Goal: Information Seeking & Learning: Understand process/instructions

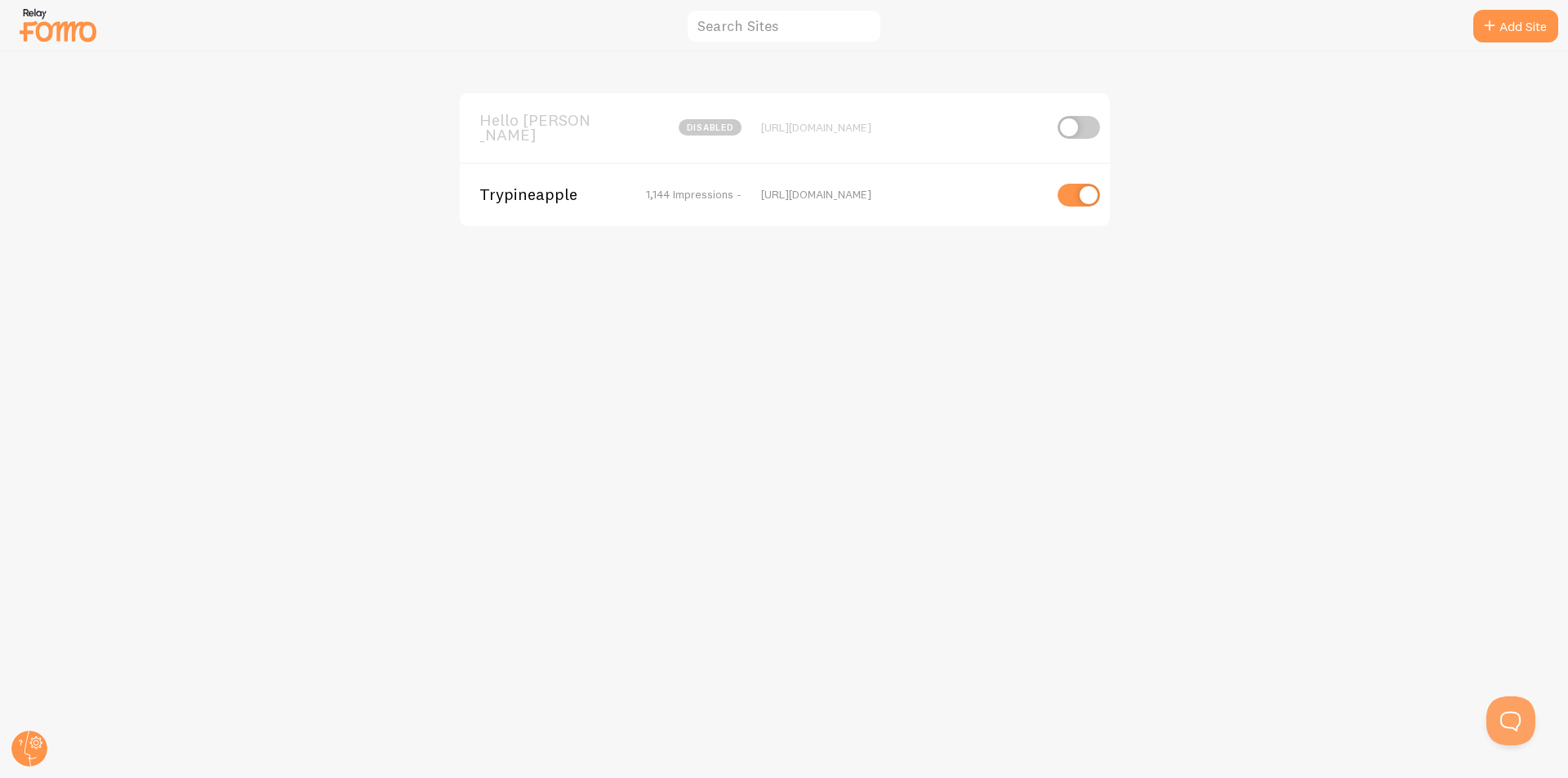
click at [559, 191] on span "Trypineapple" at bounding box center [545, 194] width 131 height 14
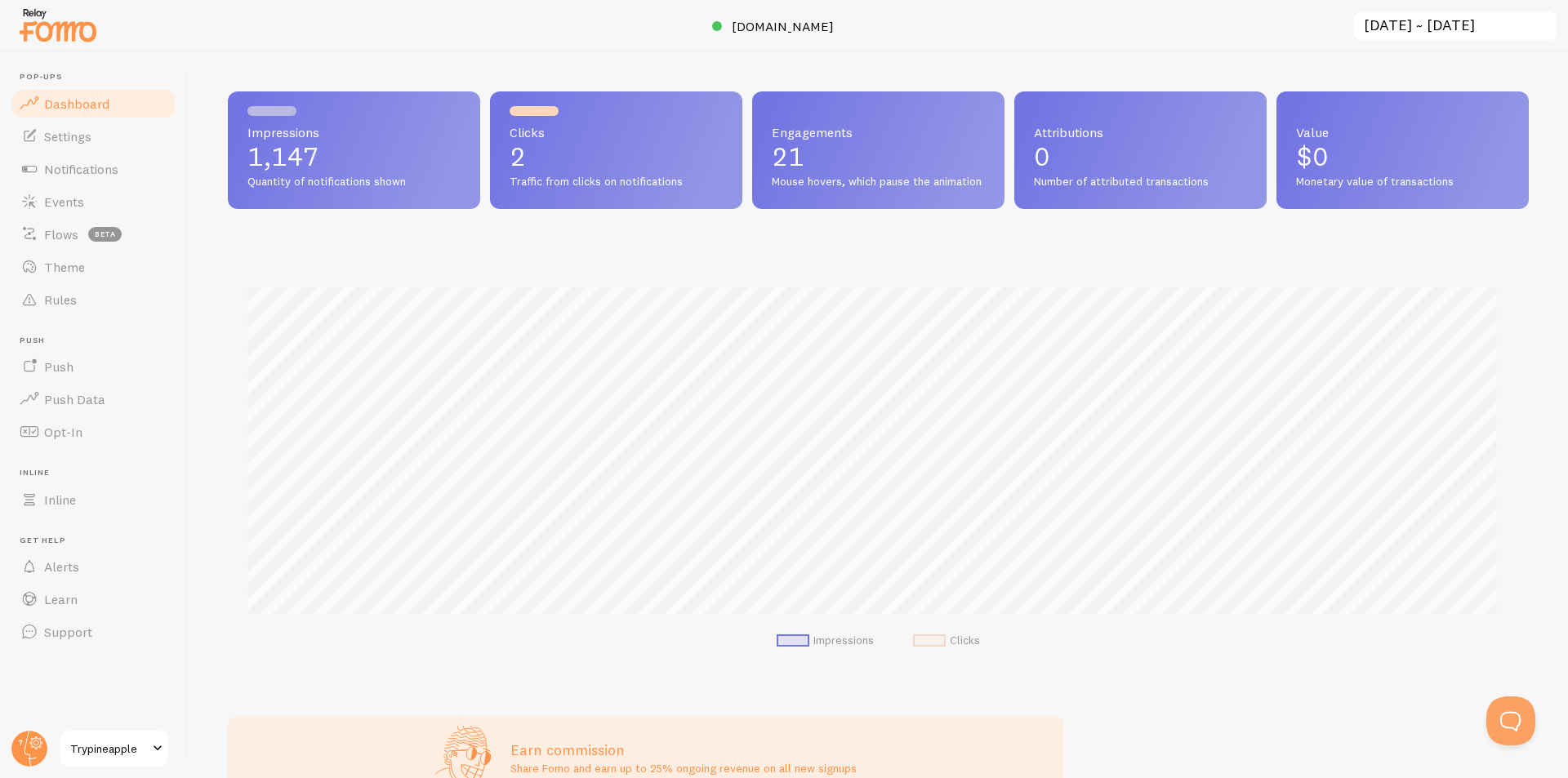
scroll to position [428, 1288]
drag, startPoint x: 766, startPoint y: 135, endPoint x: 877, endPoint y: 208, distance: 132.9
click at [875, 205] on div "Engagements 21 Mouse hovers, which pause the animation" at bounding box center [878, 150] width 252 height 118
click at [861, 209] on div "Engagements 21 Mouse hovers, which pause the animation" at bounding box center [878, 150] width 252 height 118
click at [76, 607] on link "Learn" at bounding box center [94, 599] width 168 height 33
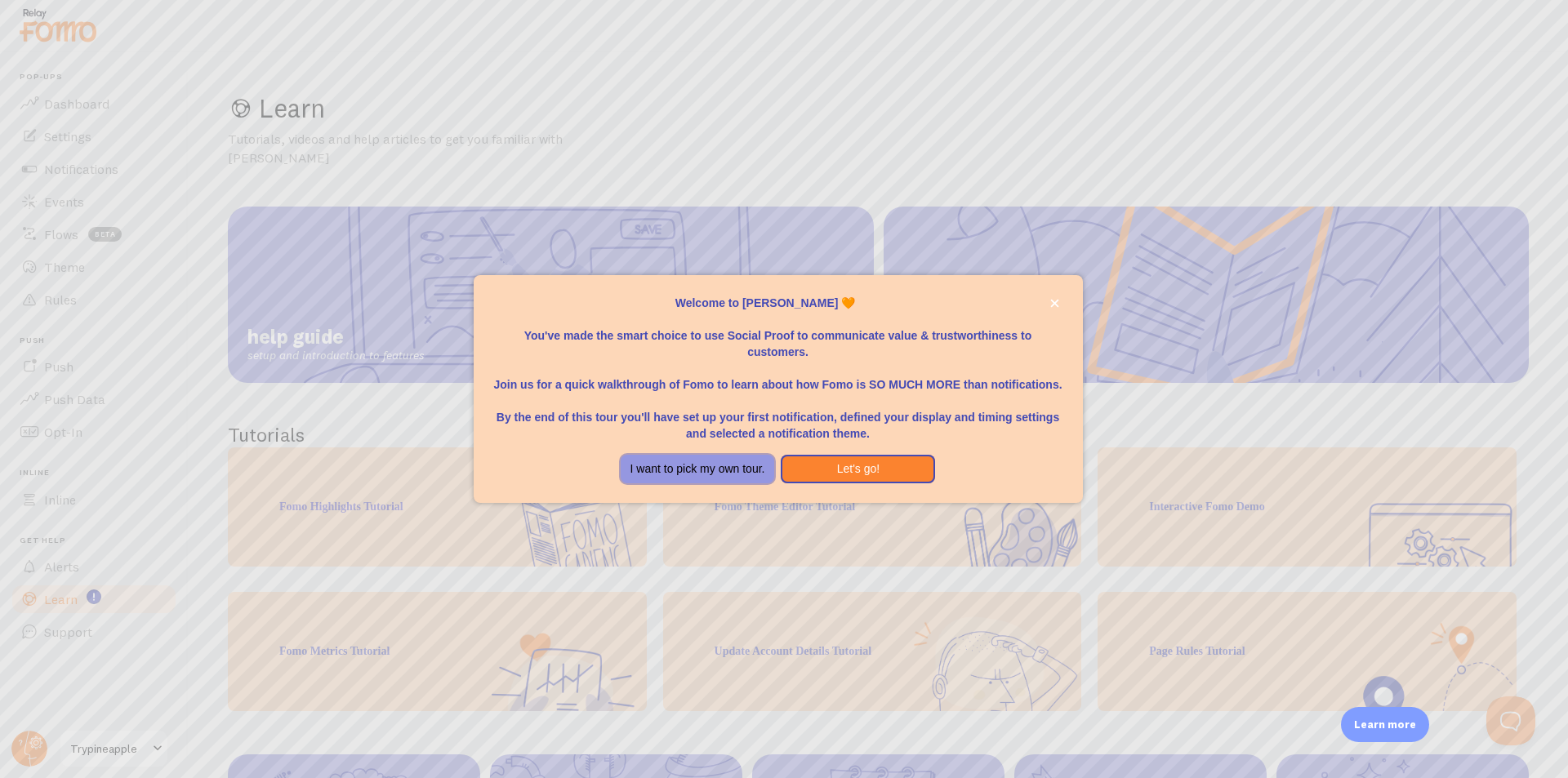
click at [703, 476] on button "I want to pick my own tour." at bounding box center [697, 469] width 155 height 29
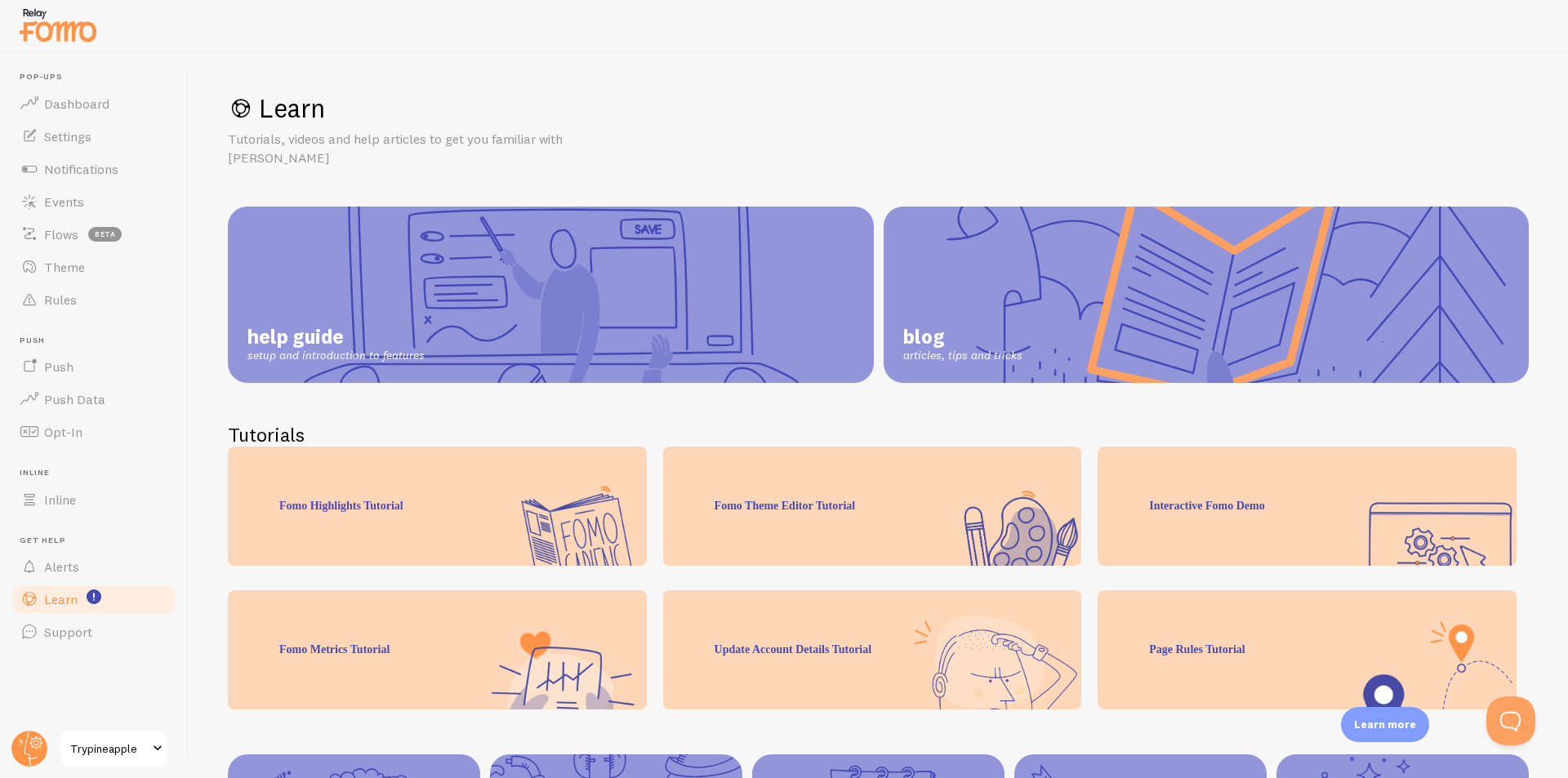
scroll to position [128, 0]
